Goal: Task Accomplishment & Management: Use online tool/utility

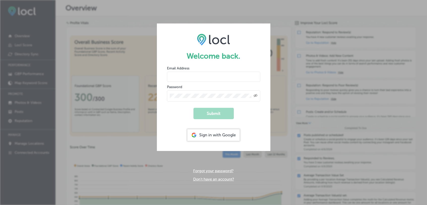
type input "[EMAIL_ADDRESS][DOMAIN_NAME]"
click at [214, 113] on button "Submit" at bounding box center [214, 113] width 40 height 11
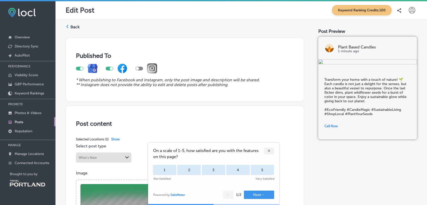
click at [270, 151] on div "✕" at bounding box center [269, 151] width 10 height 7
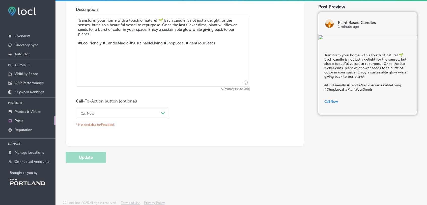
scroll to position [260, 0]
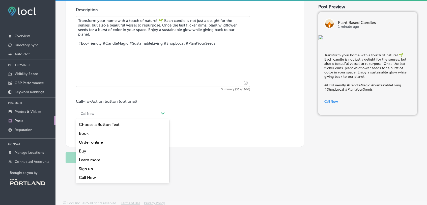
click at [103, 114] on div "Call Now" at bounding box center [118, 114] width 81 height 8
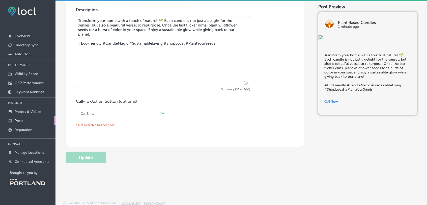
click at [199, 119] on div "Call-To-Action button (optional) Call Now Path Created with Sketch. * Not Avail…" at bounding box center [185, 114] width 218 height 30
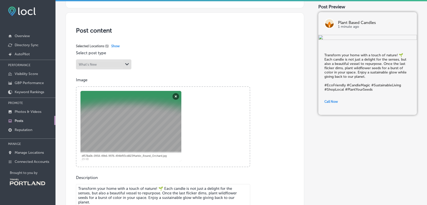
scroll to position [62, 0]
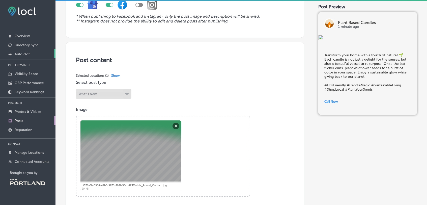
click at [26, 53] on p "AutoPilot" at bounding box center [22, 54] width 15 height 4
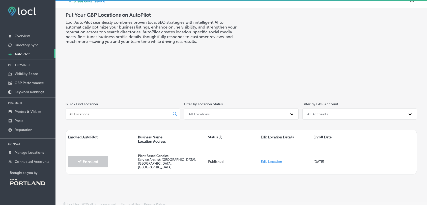
scroll to position [10, 0]
click at [30, 44] on p "Directory Sync" at bounding box center [27, 45] width 24 height 4
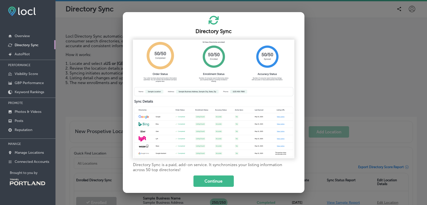
click at [321, 100] on div at bounding box center [213, 102] width 427 height 205
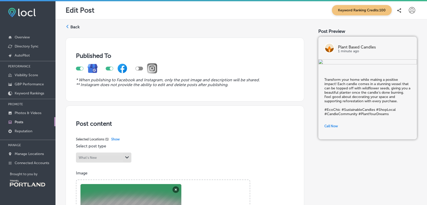
click at [109, 68] on div at bounding box center [110, 69] width 8 height 4
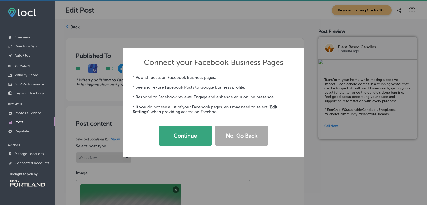
click at [185, 144] on button "Continue" at bounding box center [185, 136] width 53 height 20
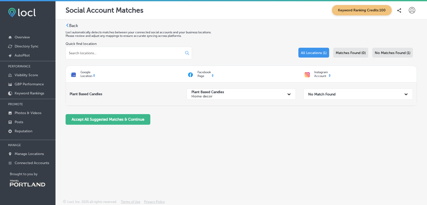
click at [320, 93] on strong "No Match Found" at bounding box center [321, 94] width 27 height 4
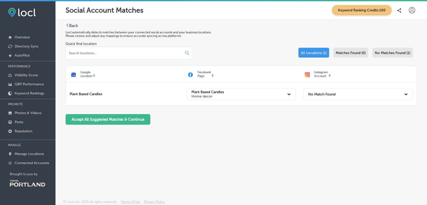
click at [241, 140] on div "Back Locl automatically detects matches between your connected social accounts …" at bounding box center [242, 97] width 372 height 156
click at [102, 121] on button "Accept All Suggested Matches & Continue" at bounding box center [108, 119] width 85 height 11
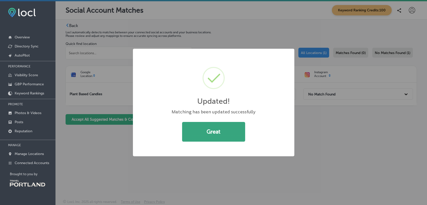
click at [213, 132] on button "Great" at bounding box center [213, 132] width 63 height 20
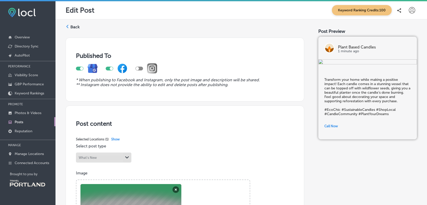
click at [110, 68] on div at bounding box center [110, 69] width 8 height 4
click at [121, 86] on div "Published To * When publishing to Facebook and Instagram, only the post image a…" at bounding box center [185, 70] width 239 height 64
click at [110, 67] on div at bounding box center [110, 69] width 8 height 4
click at [110, 67] on div at bounding box center [111, 68] width 3 height 3
checkbox input "false"
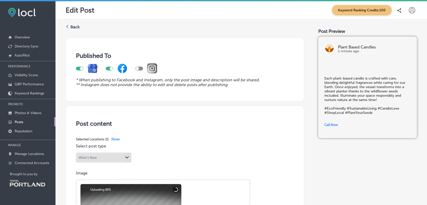
click at [111, 68] on div at bounding box center [111, 68] width 3 height 3
checkbox input "false"
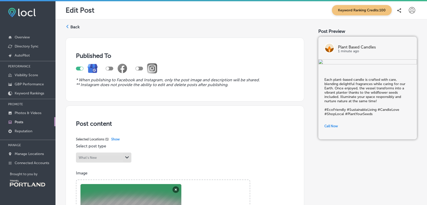
click at [78, 65] on div at bounding box center [87, 68] width 22 height 10
click at [80, 68] on div at bounding box center [80, 69] width 8 height 4
checkbox input "false"
click at [73, 24] on label "Back" at bounding box center [74, 27] width 9 height 6
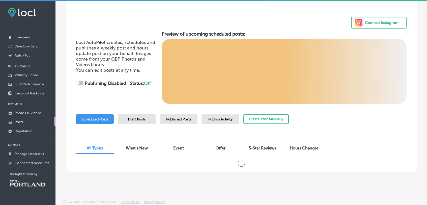
scroll to position [28, 0]
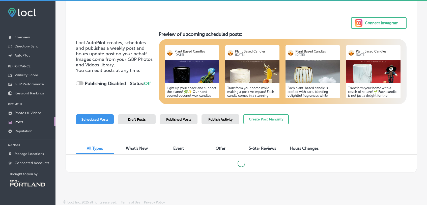
checkbox input "true"
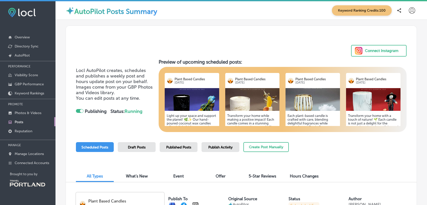
scroll to position [0, 0]
click at [253, 107] on img at bounding box center [252, 99] width 55 height 23
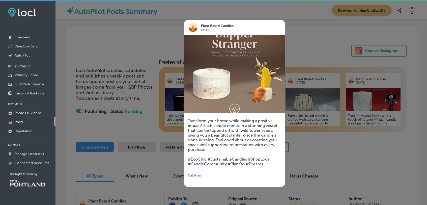
click at [224, 135] on h5 "Transform your home while making a positive impact! Each candle comes in a stun…" at bounding box center [234, 142] width 93 height 48
click at [273, 25] on div "Plant Based Candles Oct 17, 2025" at bounding box center [234, 27] width 101 height 15
click at [319, 33] on div at bounding box center [213, 102] width 427 height 205
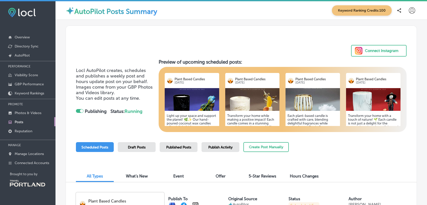
click at [134, 149] on span "Draft Posts" at bounding box center [137, 147] width 18 height 4
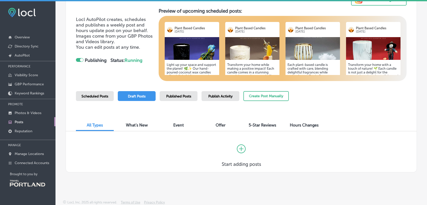
scroll to position [51, 0]
click at [94, 98] on div "Scheduled Posts" at bounding box center [95, 96] width 38 height 10
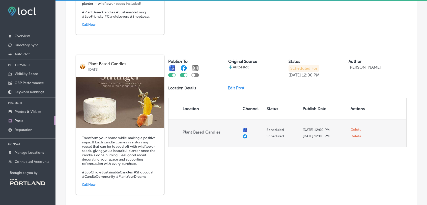
scroll to position [292, 0]
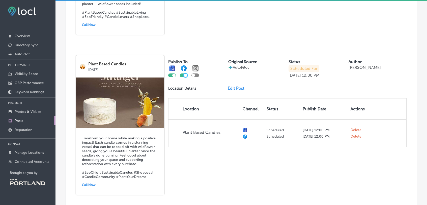
click at [184, 75] on div at bounding box center [185, 75] width 3 height 3
checkbox input "false"
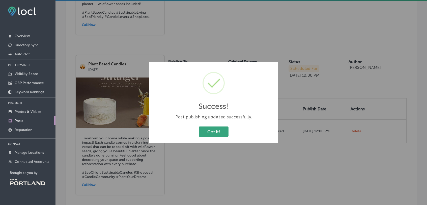
click at [210, 134] on button "Got It!" at bounding box center [214, 131] width 30 height 10
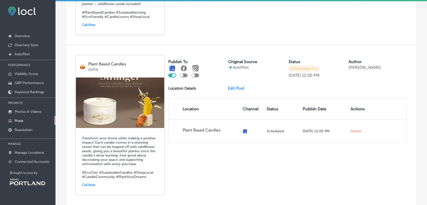
click at [173, 75] on div at bounding box center [173, 75] width 3 height 3
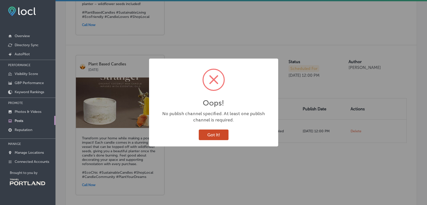
click at [215, 136] on button "Got It!" at bounding box center [214, 134] width 30 height 10
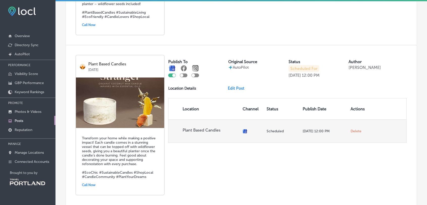
click at [353, 131] on span "Delete" at bounding box center [356, 131] width 11 height 5
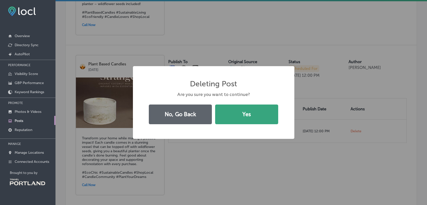
click at [251, 114] on button "Yes" at bounding box center [246, 114] width 63 height 20
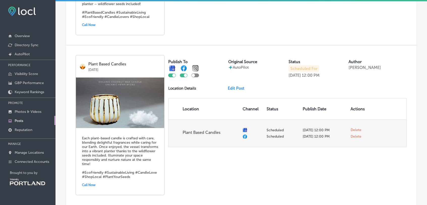
click at [353, 135] on span "Delete" at bounding box center [356, 136] width 11 height 5
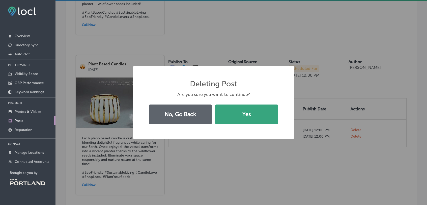
click at [269, 113] on button "Yes" at bounding box center [246, 114] width 63 height 20
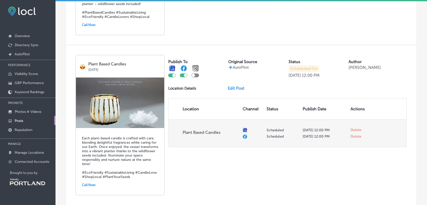
checkbox input "false"
click at [353, 130] on span "Delete" at bounding box center [356, 131] width 11 height 5
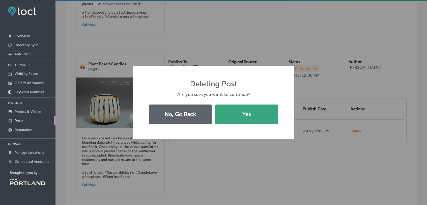
click at [256, 111] on button "Yes" at bounding box center [246, 114] width 63 height 20
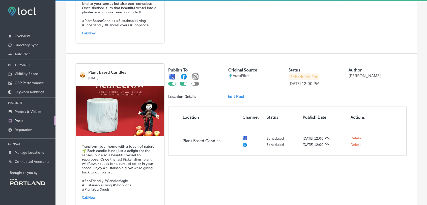
scroll to position [291, 0]
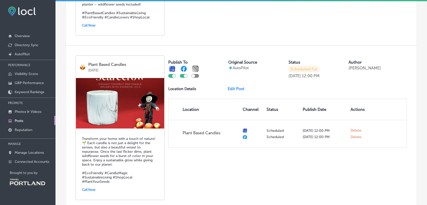
click at [234, 89] on link "Edit Post" at bounding box center [238, 88] width 21 height 5
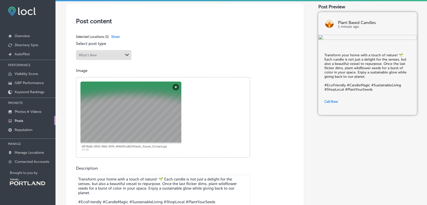
scroll to position [102, 0]
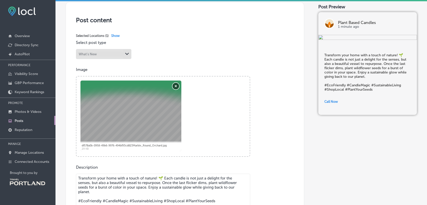
click at [177, 83] on button "Remove" at bounding box center [176, 86] width 7 height 7
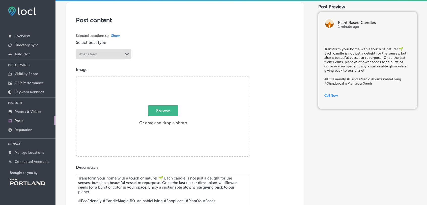
click at [163, 112] on span "Browse" at bounding box center [163, 110] width 30 height 11
click at [163, 78] on input "Browse Or drag and drop a photo" at bounding box center [162, 77] width 173 height 2
type input "C:\fakepath\web-70-Plant Based Candles_r1_5600.jpg"
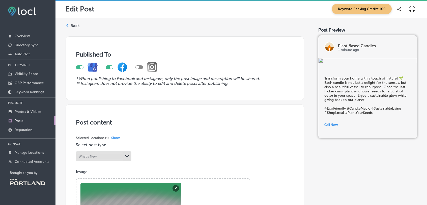
scroll to position [0, 0]
click at [140, 66] on div at bounding box center [140, 67] width 8 height 4
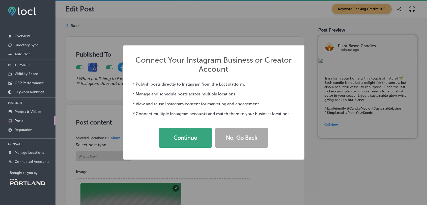
click at [192, 134] on button "Continue" at bounding box center [185, 138] width 53 height 20
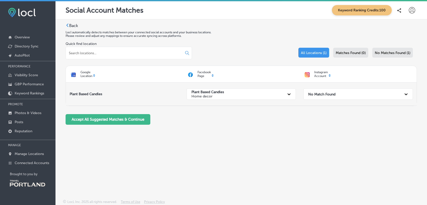
click at [318, 91] on div "No Match Found" at bounding box center [354, 94] width 96 height 10
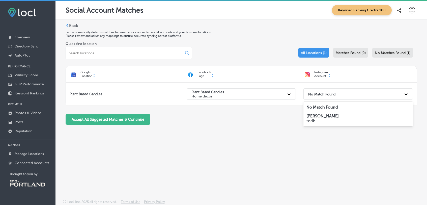
click at [305, 146] on div "Back Locl automatically detects matches between your connected social accounts …" at bounding box center [242, 97] width 372 height 156
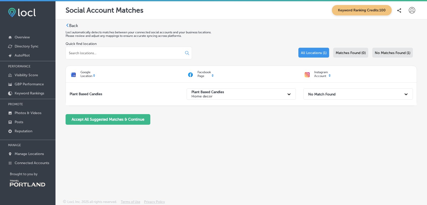
click at [330, 74] on div "Instagram Account" at bounding box center [358, 73] width 117 height 11
click at [68, 23] on div "Back Locl automatically detects matches between your connected social accounts …" at bounding box center [242, 97] width 372 height 156
click at [68, 24] on icon at bounding box center [68, 25] width 4 height 4
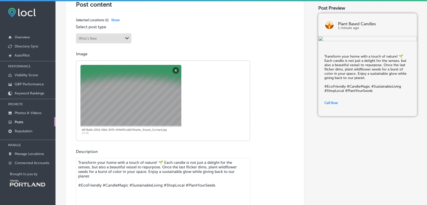
scroll to position [120, 0]
click at [176, 69] on button "Remove" at bounding box center [176, 70] width 7 height 7
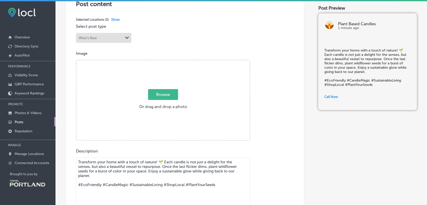
click at [153, 92] on span "Browse" at bounding box center [163, 94] width 30 height 11
click at [153, 62] on input "Browse Or drag and drop a photo" at bounding box center [162, 61] width 173 height 2
type input "C:\fakepath\web-70-Plant Based Candles_r1_5600.jpg"
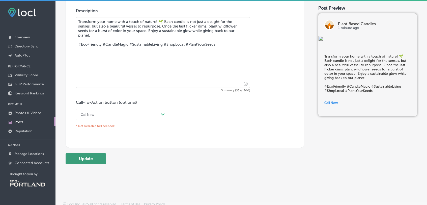
scroll to position [260, 0]
click at [95, 158] on button "Update" at bounding box center [86, 158] width 40 height 11
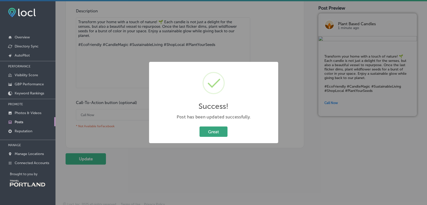
click at [217, 134] on button "Great" at bounding box center [214, 131] width 28 height 10
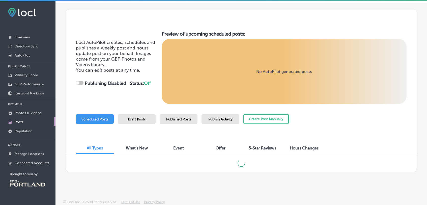
scroll to position [16, 0]
checkbox input "true"
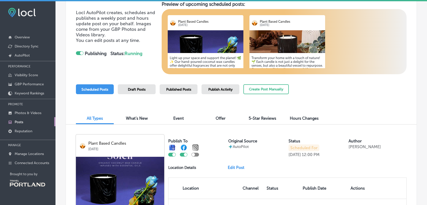
scroll to position [47, 0]
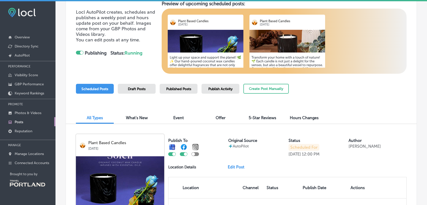
click at [233, 168] on div "Publish To Original Source AutoPilot Status Scheduled For [DATE] 12:00 PM Autho…" at bounding box center [287, 180] width 239 height 92
click at [233, 166] on link "Edit Post" at bounding box center [238, 167] width 21 height 5
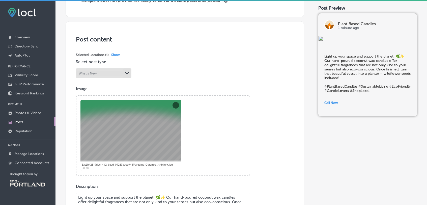
scroll to position [85, 0]
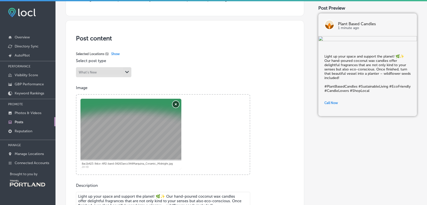
click at [176, 101] on button "Remove" at bounding box center [176, 104] width 7 height 7
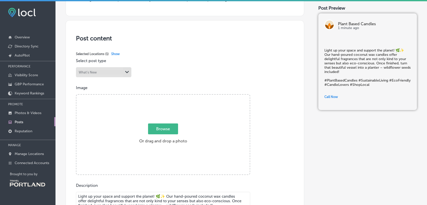
click at [160, 129] on span "Browse" at bounding box center [163, 128] width 30 height 11
click at [160, 96] on input "Browse Or drag and drop a photo" at bounding box center [162, 96] width 173 height 2
type input "C:\fakepath\web-4f-Plant Based Candles_r1_5445.jpg"
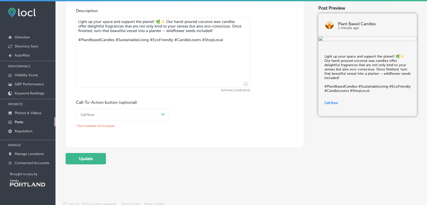
scroll to position [260, 0]
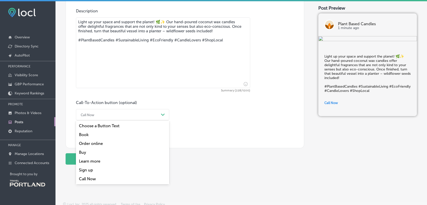
click at [107, 117] on div "Call Now Path Created with Sketch." at bounding box center [122, 114] width 93 height 11
click at [95, 143] on div "Order online" at bounding box center [122, 143] width 93 height 9
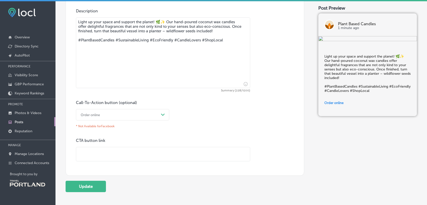
click at [100, 151] on input "text" at bounding box center [163, 154] width 174 height 14
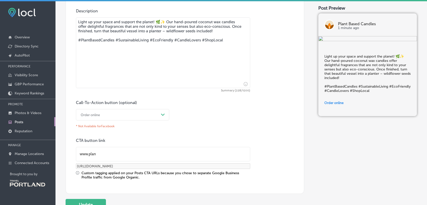
type input "www.plant"
type input "[URL][DOMAIN_NAME]"
type input "www.plantb"
type input "[URL][DOMAIN_NAME]"
type input "www.plantba"
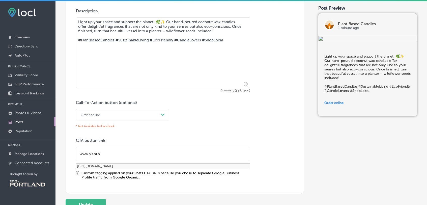
type input "[URL][DOMAIN_NAME]"
type input "www.plantbas"
type input "[URL][DOMAIN_NAME]"
type input "www.plantbase"
type input "[URL][DOMAIN_NAME]"
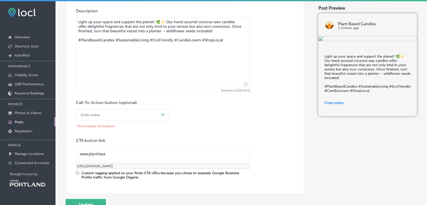
type input "www.plantbased"
type input "[URL][DOMAIN_NAME]"
type input "www.plantbasedc"
type input "[URL][DOMAIN_NAME]"
type input "www.plantbasedca"
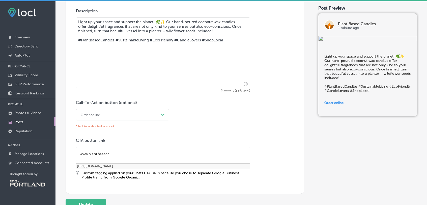
type input "[URL][DOMAIN_NAME]"
type input "www.plantbasedcan"
type input "[URL][DOMAIN_NAME]"
type input "www.plantbasedcand"
type input "[URL][DOMAIN_NAME]"
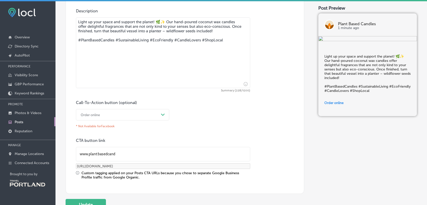
type input "www.plantbasedcandl"
type input "[URL][DOMAIN_NAME]"
type input "www.plantbasedcandle"
type input "[URL][DOMAIN_NAME]"
type input "www.plantbasedcandles"
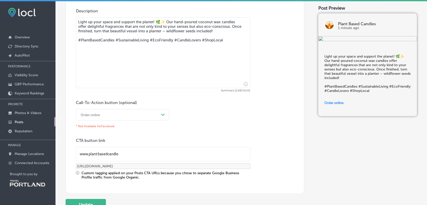
type input "[URL][DOMAIN_NAME]"
type input "www.plantbasedcandles."
type input "[URL][DOMAIN_NAME]"
type input "www.plantbasedcandles.c"
type input "[URL][DOMAIN_NAME]"
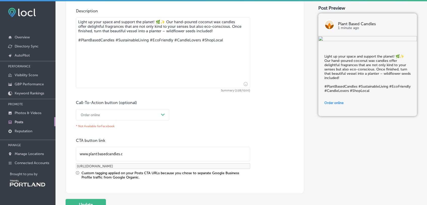
type input "[DOMAIN_NAME]"
type input "[URL][DOMAIN_NAME][DOMAIN_NAME]"
type input "[DOMAIN_NAME]"
type input "[URL][DOMAIN_NAME][DOMAIN_NAME]"
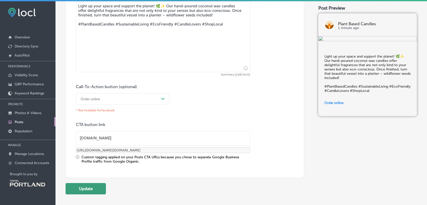
click at [100, 185] on button "Update" at bounding box center [86, 188] width 40 height 11
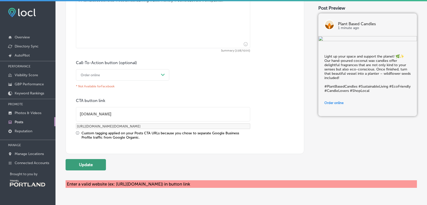
scroll to position [303, 0]
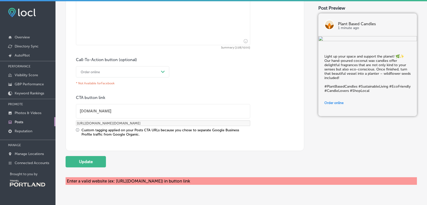
click at [121, 111] on input "[DOMAIN_NAME]" at bounding box center [163, 111] width 174 height 14
type input "[DOMAIN_NAME]"
type input "[URL][DOMAIN_NAME][DOMAIN_NAME]"
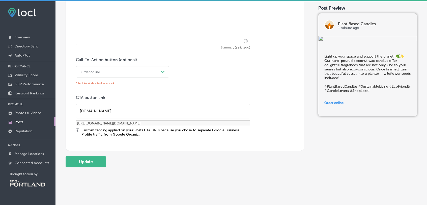
type input "[DOMAIN_NAME]"
type input "[URL][DOMAIN_NAME][DOMAIN_NAME]"
type input "[DOMAIN_NAME]"
type input "[URL][DOMAIN_NAME][DOMAIN_NAME]"
type input "[DOMAIN_NAME]"
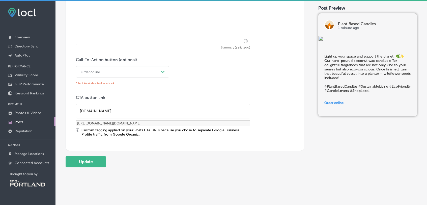
type input "[URL][DOMAIN_NAME][DOMAIN_NAME]"
type input "[DOMAIN_NAME]"
type input "[URL][DOMAIN_NAME][DOMAIN_NAME]"
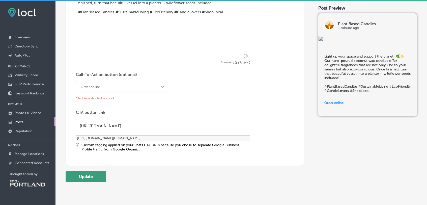
type input "[URL][DOMAIN_NAME]"
click at [86, 173] on button "Update" at bounding box center [86, 176] width 40 height 11
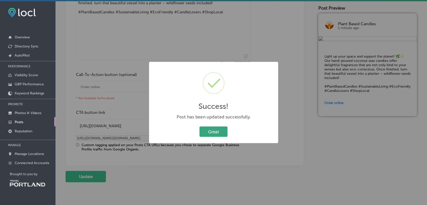
click at [214, 132] on button "Great" at bounding box center [214, 131] width 28 height 10
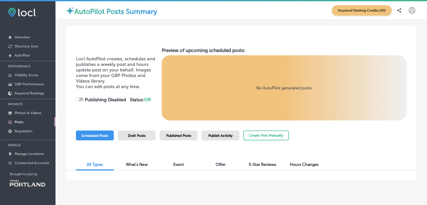
checkbox input "true"
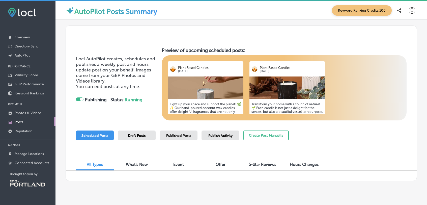
click at [265, 85] on img at bounding box center [288, 87] width 76 height 23
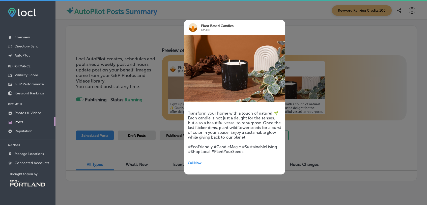
click at [319, 124] on div at bounding box center [213, 102] width 427 height 205
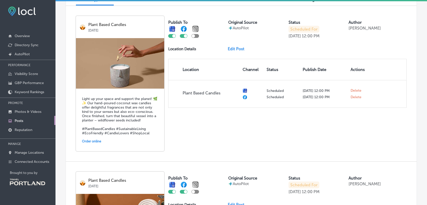
scroll to position [266, 0]
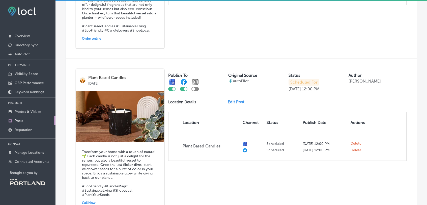
click at [244, 99] on link "Edit Post" at bounding box center [238, 101] width 21 height 5
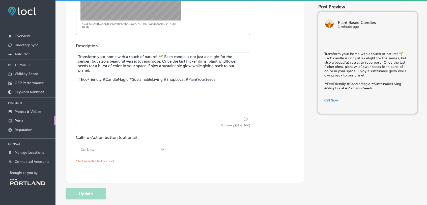
scroll to position [237, 0]
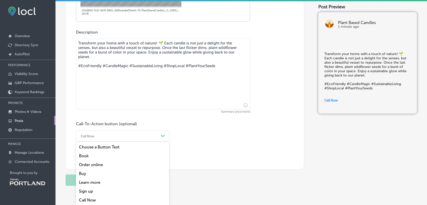
click at [164, 142] on div "option Call Now focused, 7 of 7. 7 results available. Use Up and Down to choose…" at bounding box center [122, 135] width 93 height 11
click at [88, 161] on div "Order online" at bounding box center [122, 164] width 93 height 9
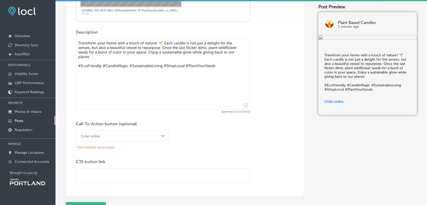
click at [107, 176] on input "text" at bounding box center [163, 175] width 174 height 14
paste input "[URL][DOMAIN_NAME]"
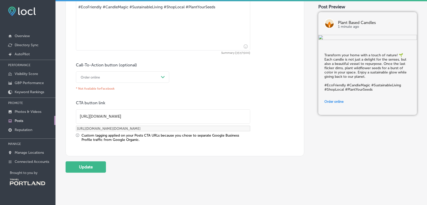
scroll to position [303, 0]
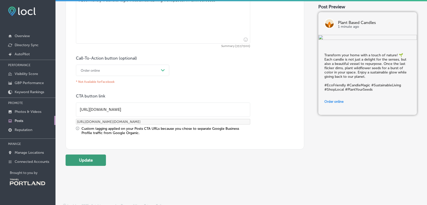
type input "[URL][DOMAIN_NAME]"
click at [81, 156] on button "Update" at bounding box center [86, 159] width 40 height 11
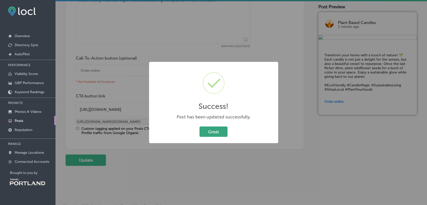
click at [216, 135] on button "Great" at bounding box center [214, 131] width 28 height 10
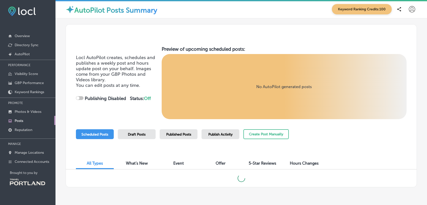
checkbox input "true"
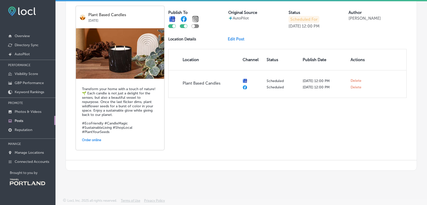
scroll to position [329, 0]
